Goal: Task Accomplishment & Management: Use online tool/utility

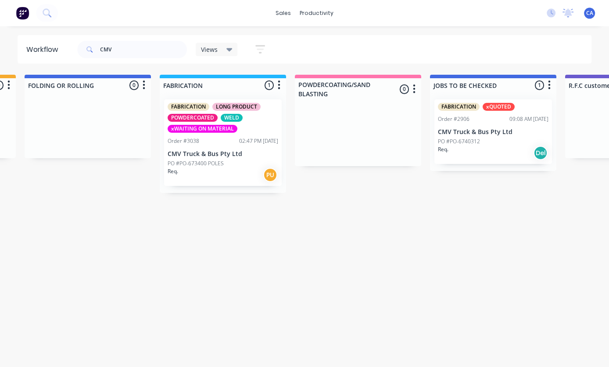
scroll to position [0, 535]
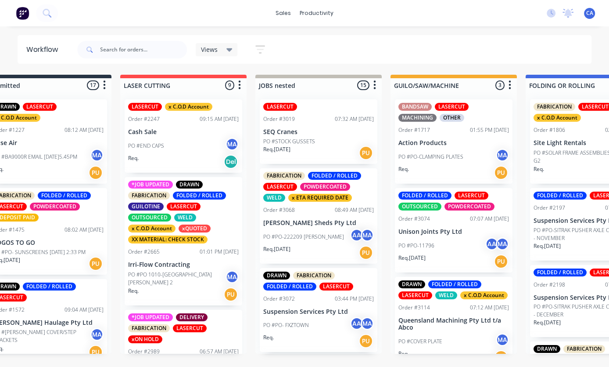
scroll to position [-1, 0]
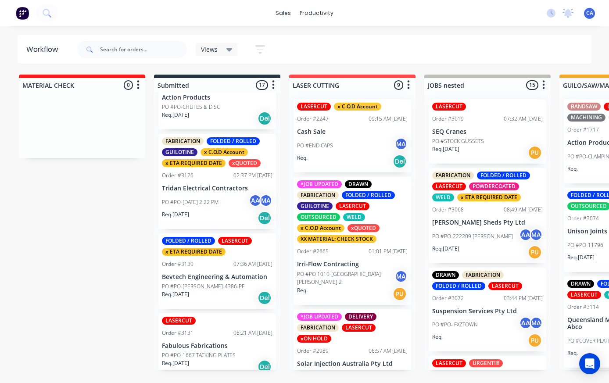
scroll to position [1098, 0]
click at [196, 207] on p "PO #PO-Tuesday, 7 October 2025 2:22 PM" at bounding box center [190, 203] width 57 height 8
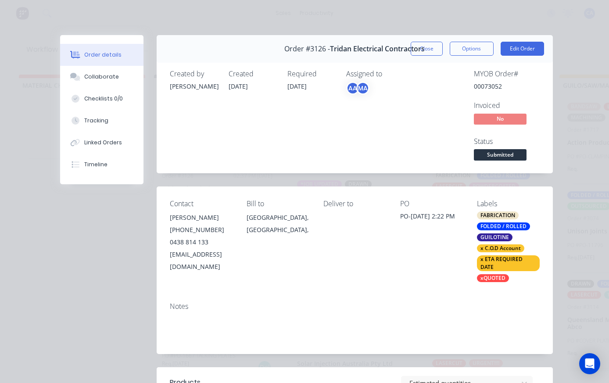
scroll to position [0, 0]
click at [426, 49] on button "Close" at bounding box center [427, 49] width 32 height 14
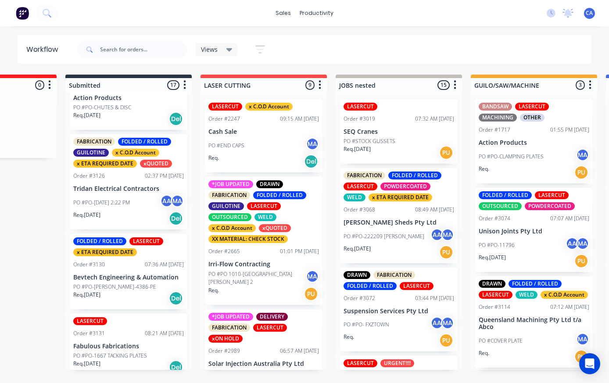
scroll to position [0, 89]
click at [522, 321] on p "Queensland Machining Pty Ltd t/a Abco" at bounding box center [534, 324] width 111 height 15
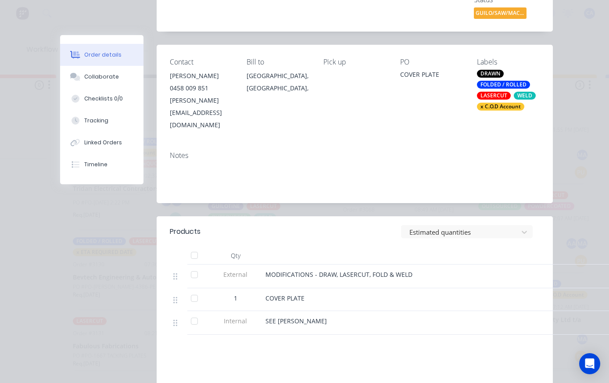
scroll to position [140, 0]
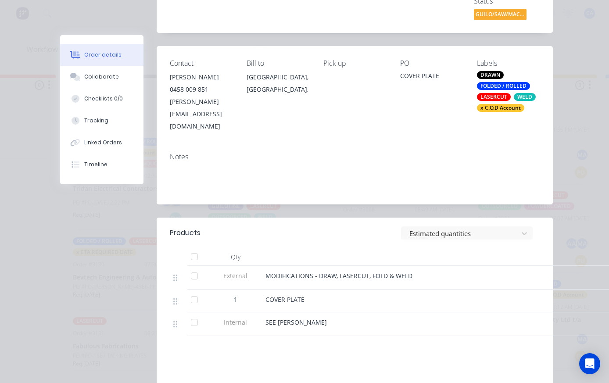
click at [95, 83] on button "Collaborate" at bounding box center [101, 77] width 83 height 22
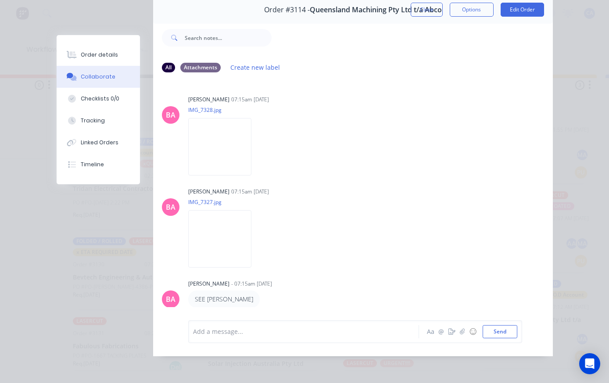
scroll to position [39, 0]
click at [432, 9] on button "Close" at bounding box center [427, 10] width 32 height 14
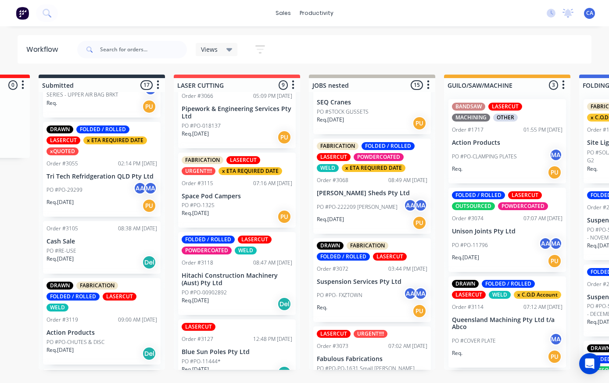
scroll to position [862, 0]
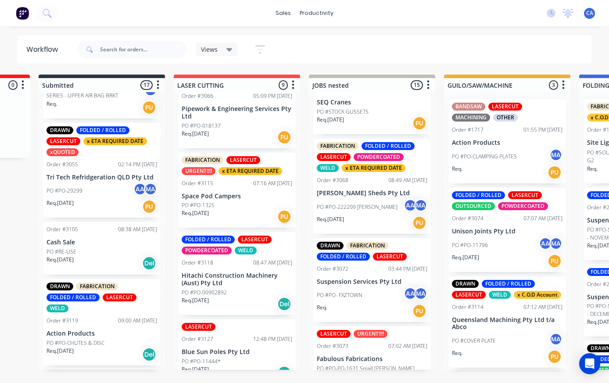
click at [96, 186] on div "PO #PO-29299 AA MA" at bounding box center [102, 191] width 111 height 17
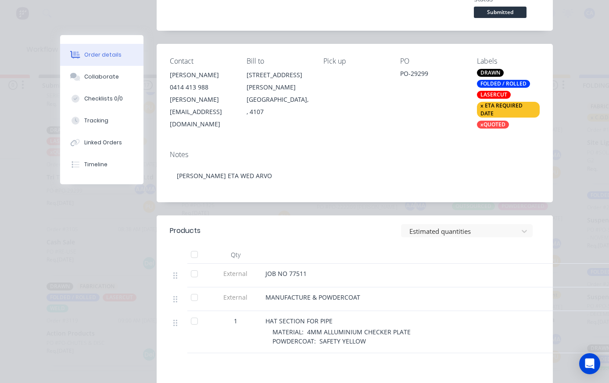
scroll to position [144, 0]
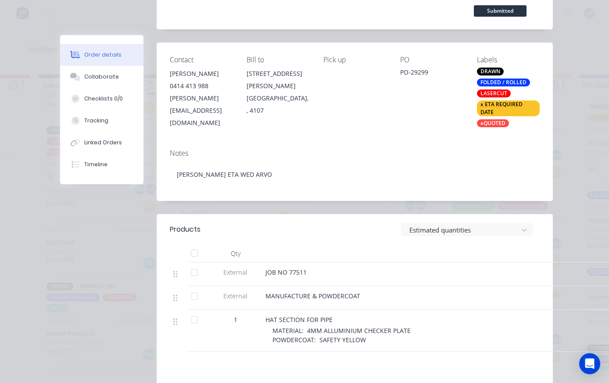
click at [116, 83] on button "Collaborate" at bounding box center [101, 77] width 83 height 22
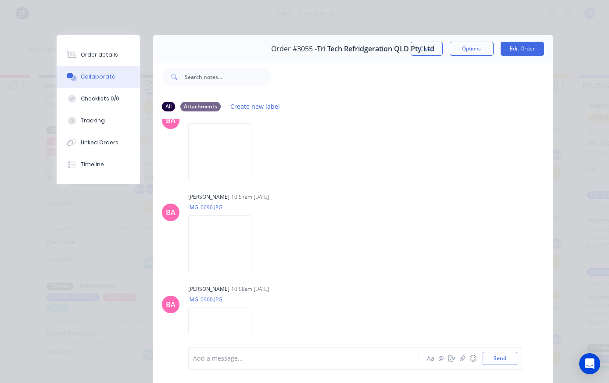
scroll to position [212, 0]
click at [227, 173] on img at bounding box center [219, 151] width 63 height 58
